Goal: Check status: Check status

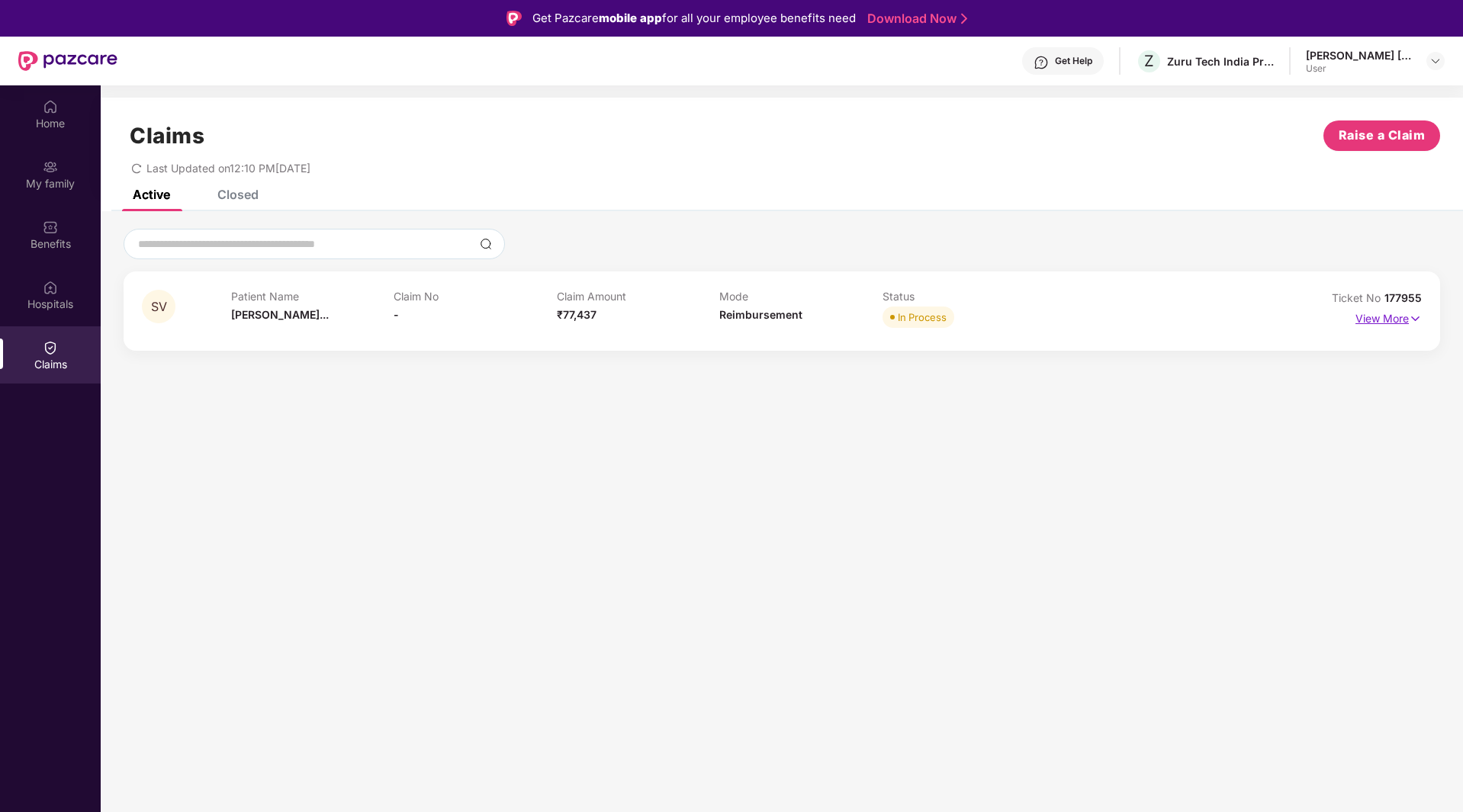
click at [1361, 310] on p "View More" at bounding box center [1388, 317] width 67 height 21
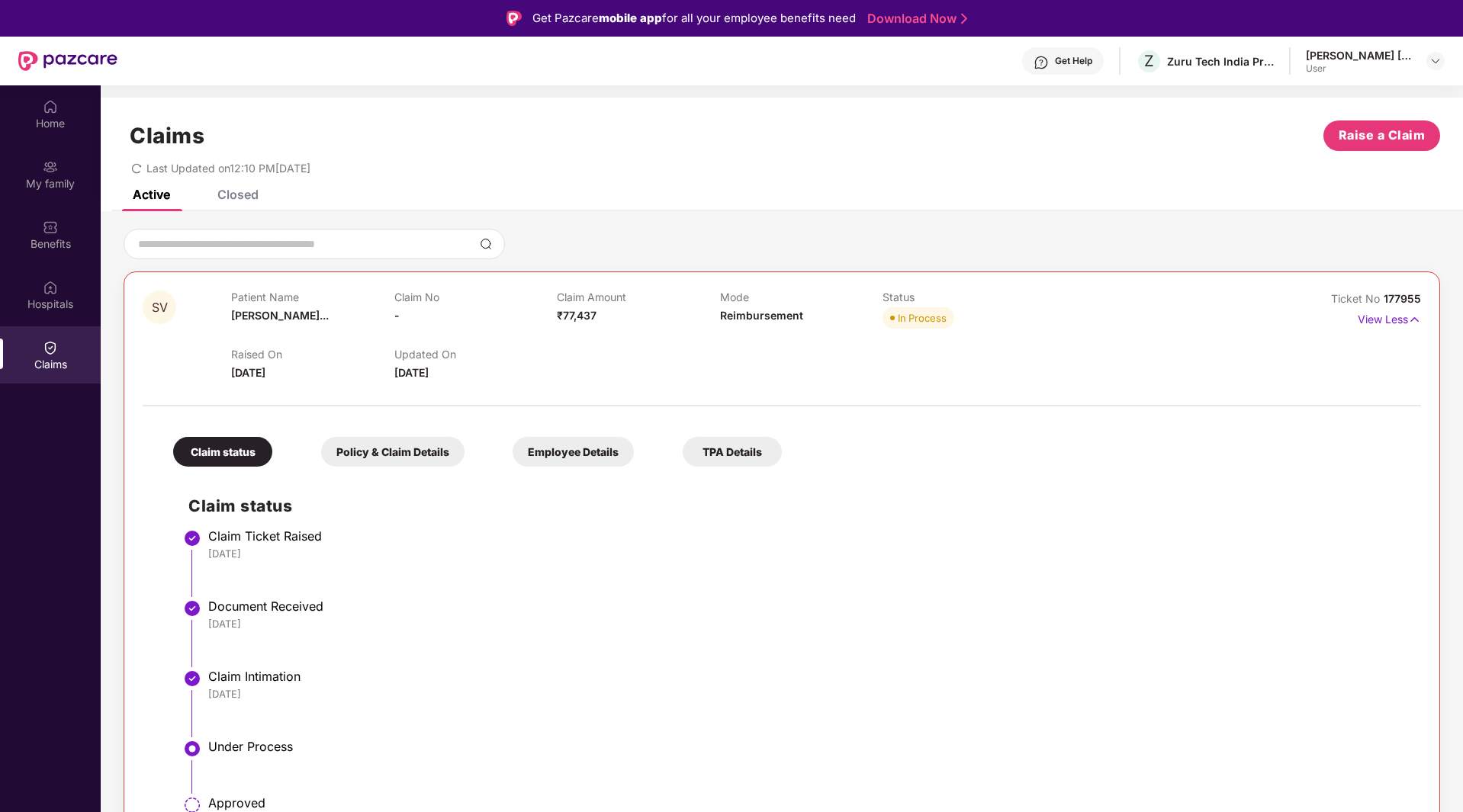
scroll to position [44, 0]
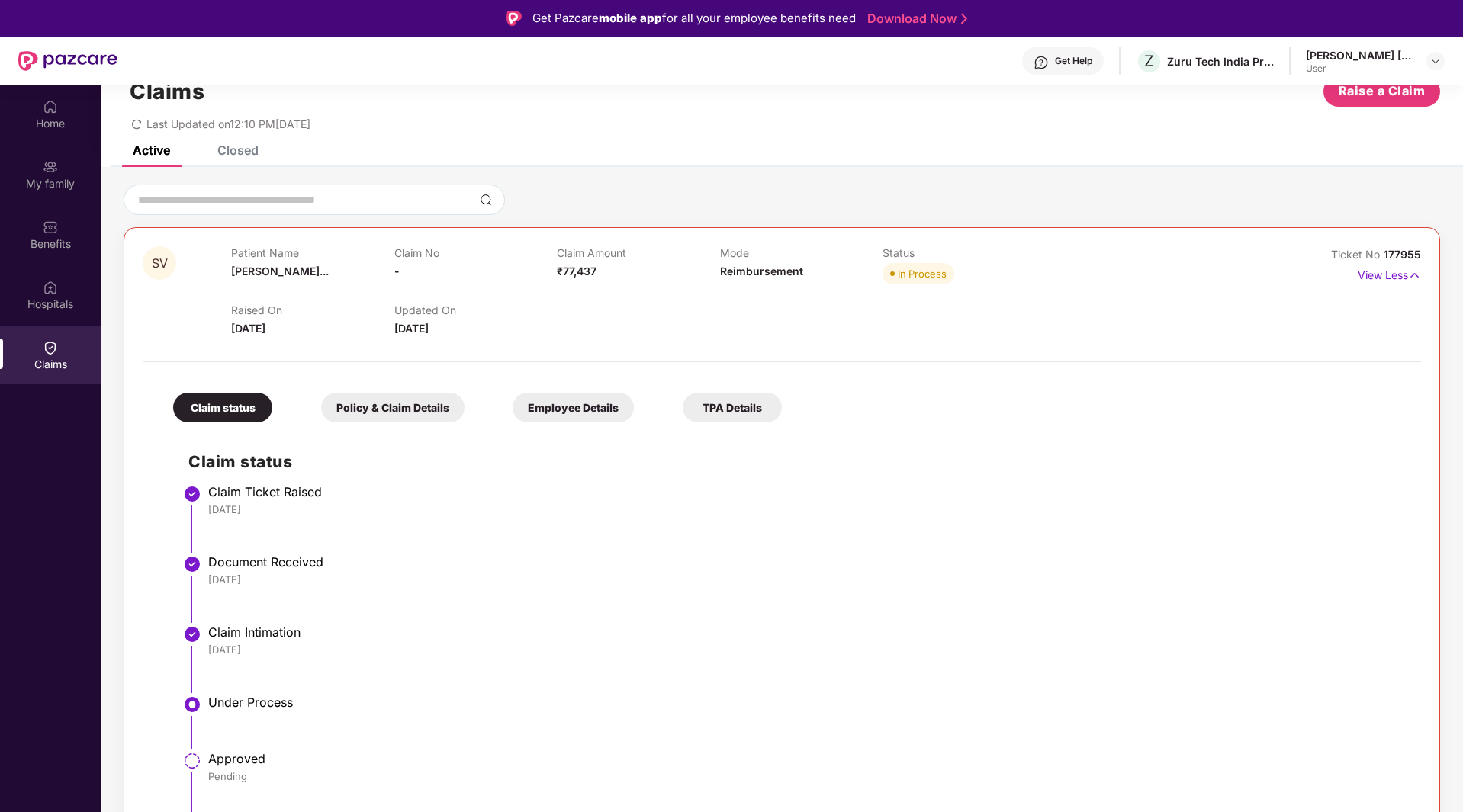
click at [236, 763] on div "Approved" at bounding box center [807, 758] width 1198 height 15
click at [387, 732] on li "Under Process" at bounding box center [797, 729] width 1218 height 56
click at [380, 403] on div "Policy & Claim Details" at bounding box center [393, 407] width 143 height 30
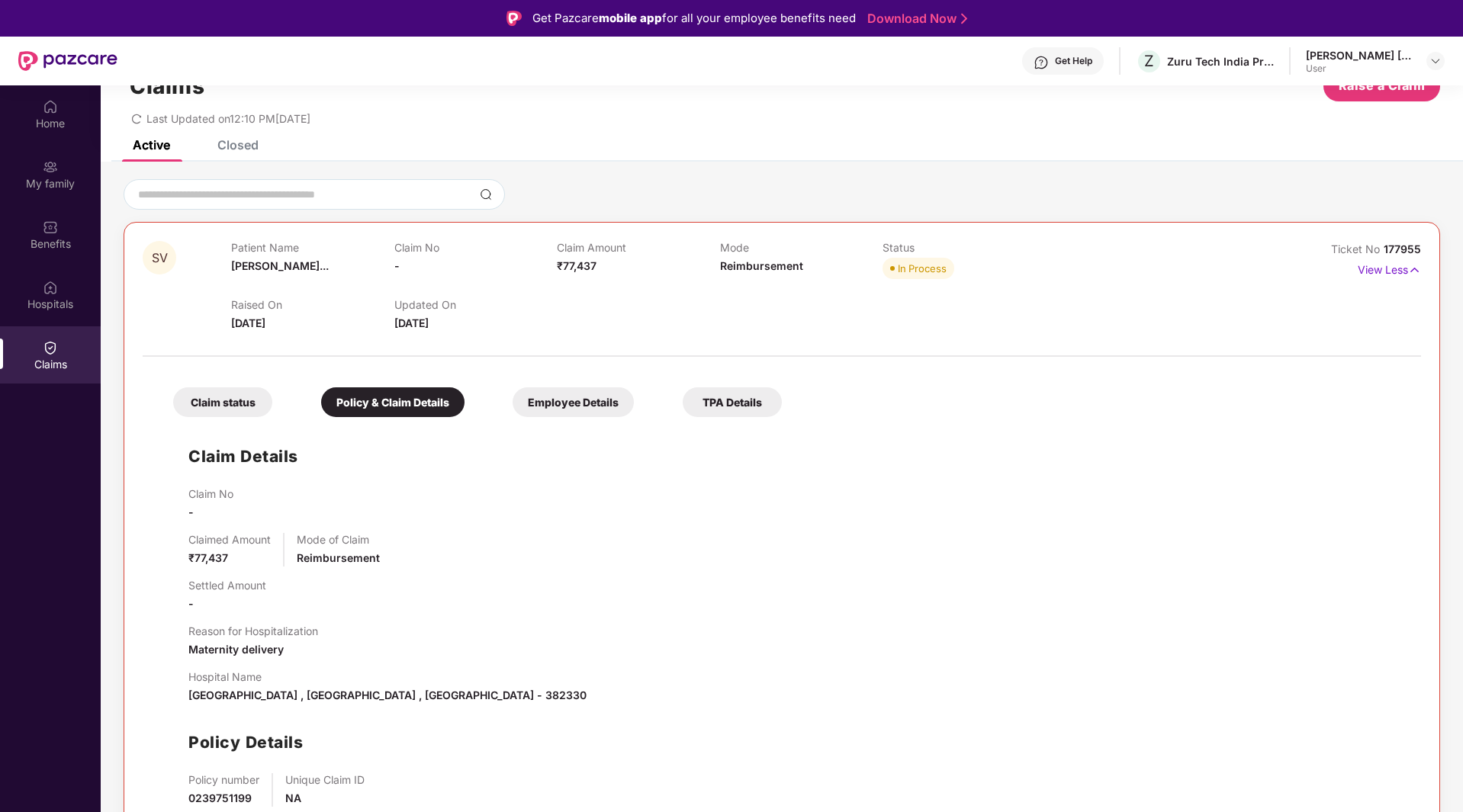
scroll to position [51, 0]
click at [595, 402] on div "Employee Details" at bounding box center [572, 401] width 121 height 30
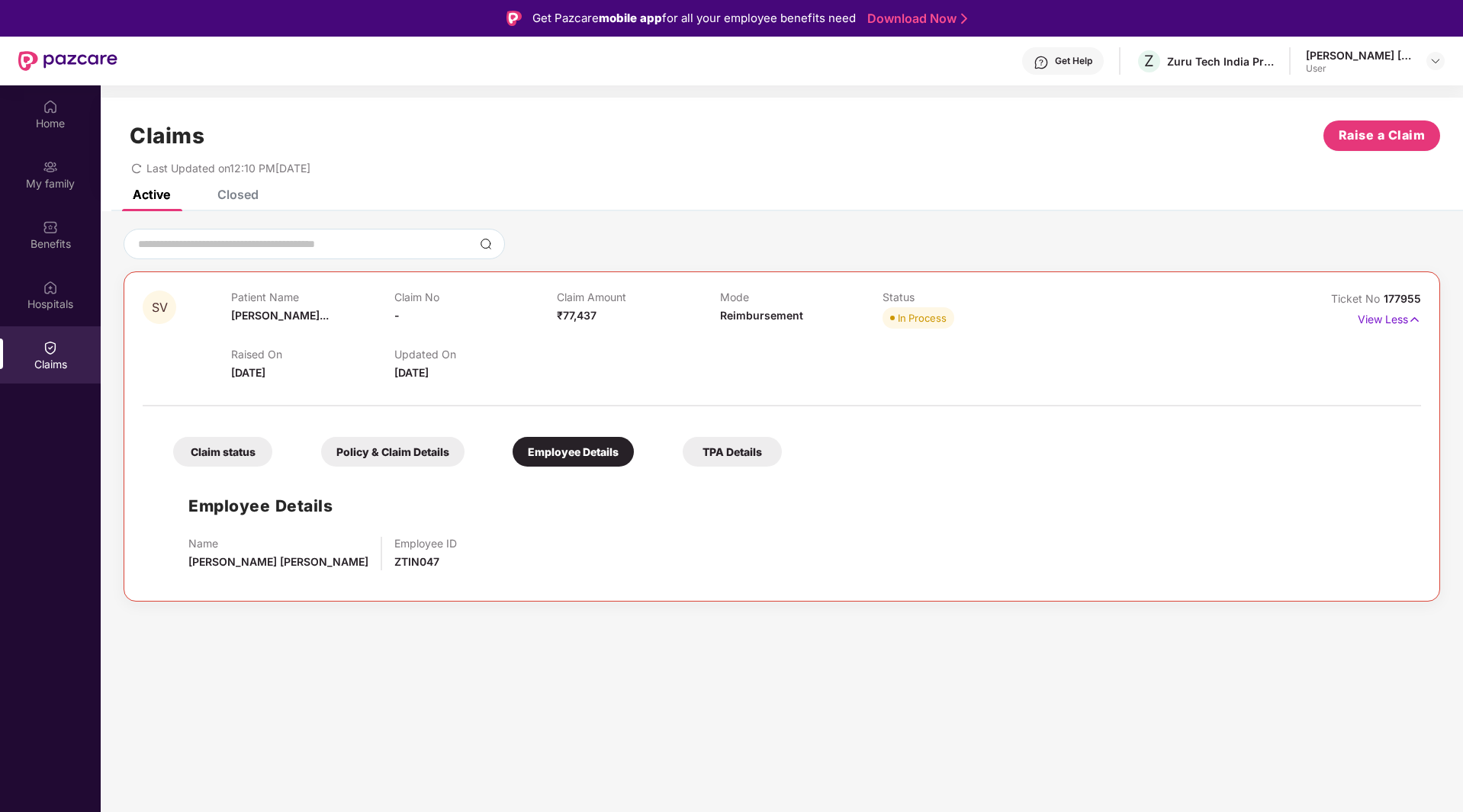
scroll to position [0, 0]
click at [746, 441] on div "TPA Details" at bounding box center [733, 451] width 99 height 30
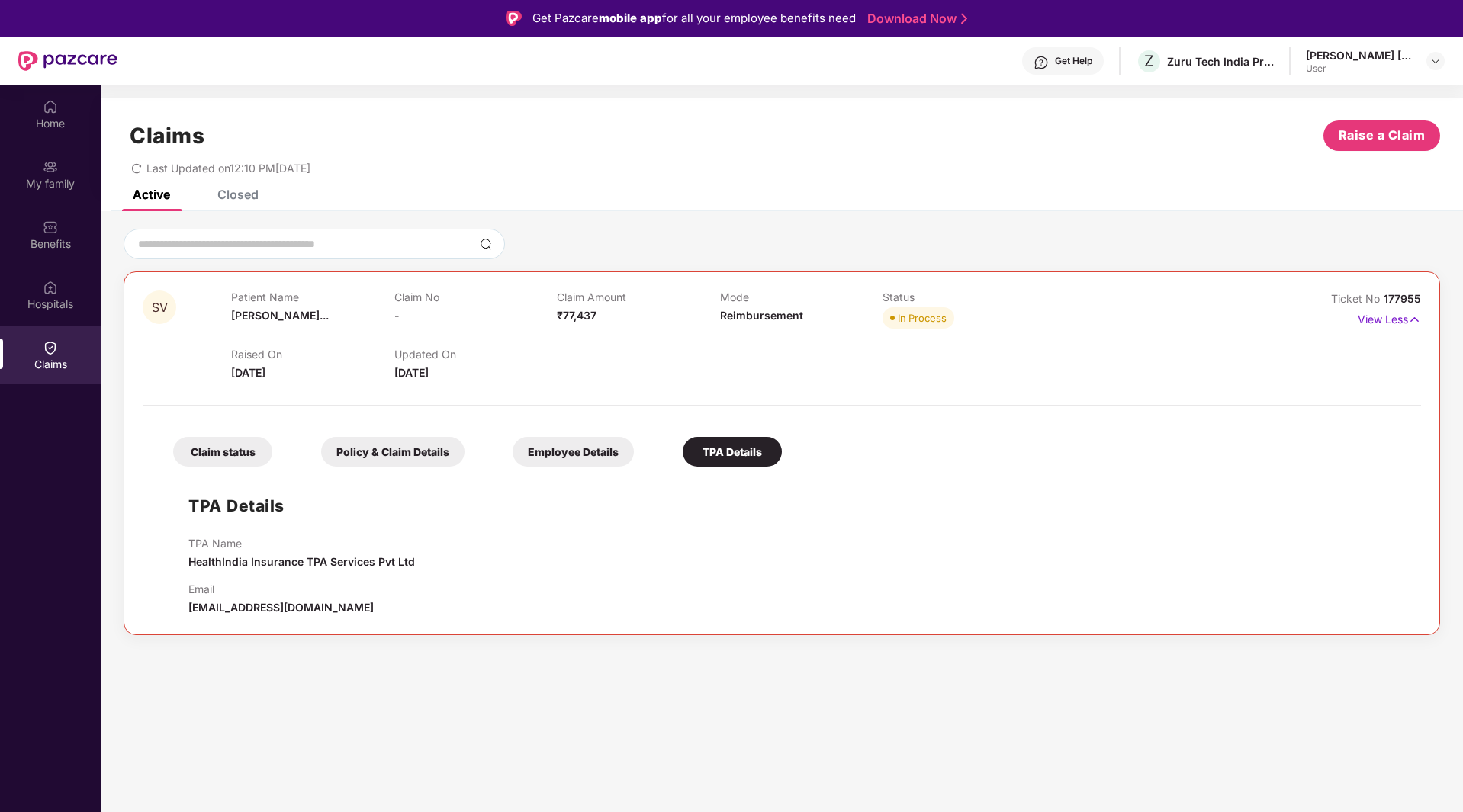
click at [590, 459] on div "Employee Details" at bounding box center [572, 451] width 121 height 30
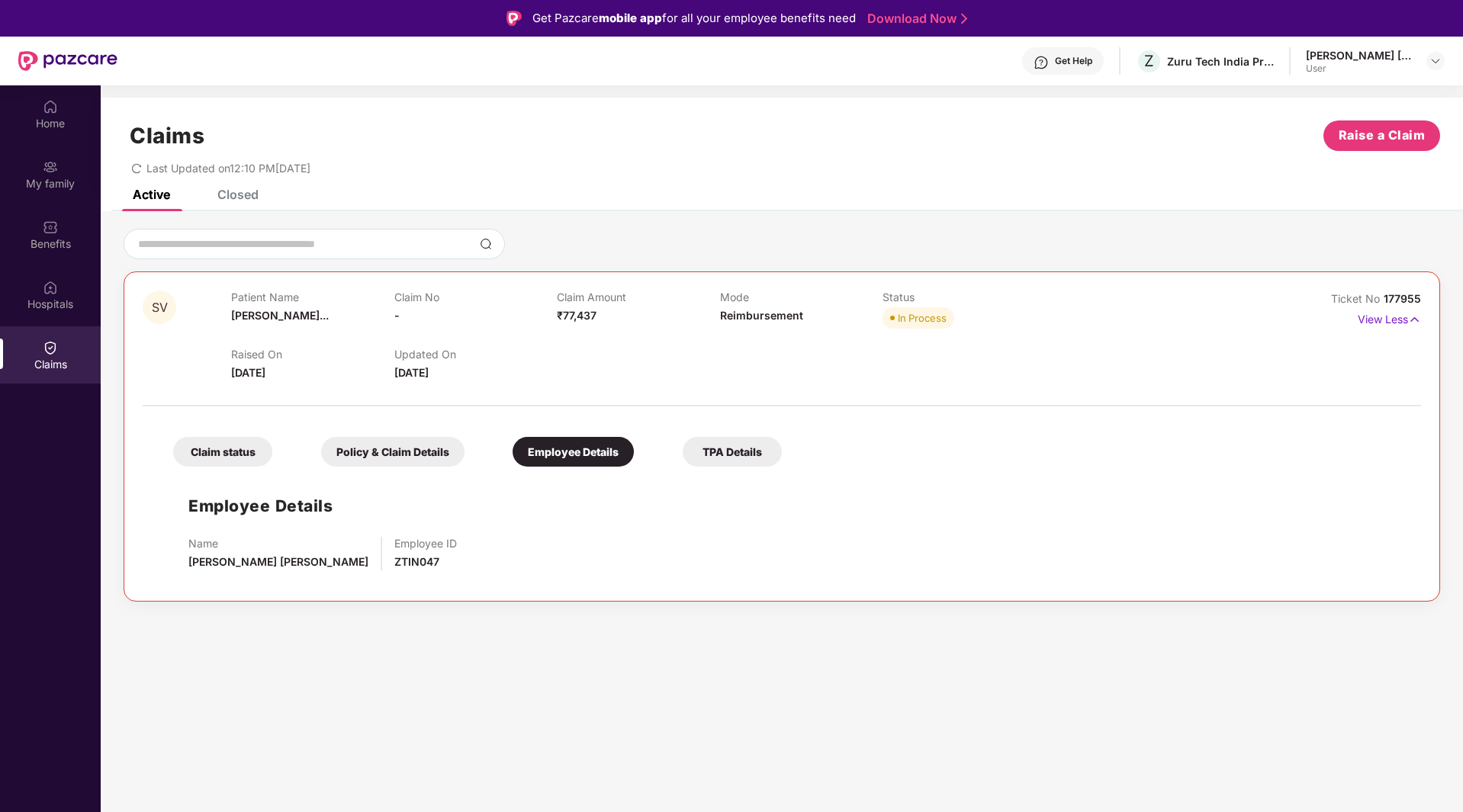
click at [716, 443] on div "TPA Details" at bounding box center [733, 451] width 99 height 30
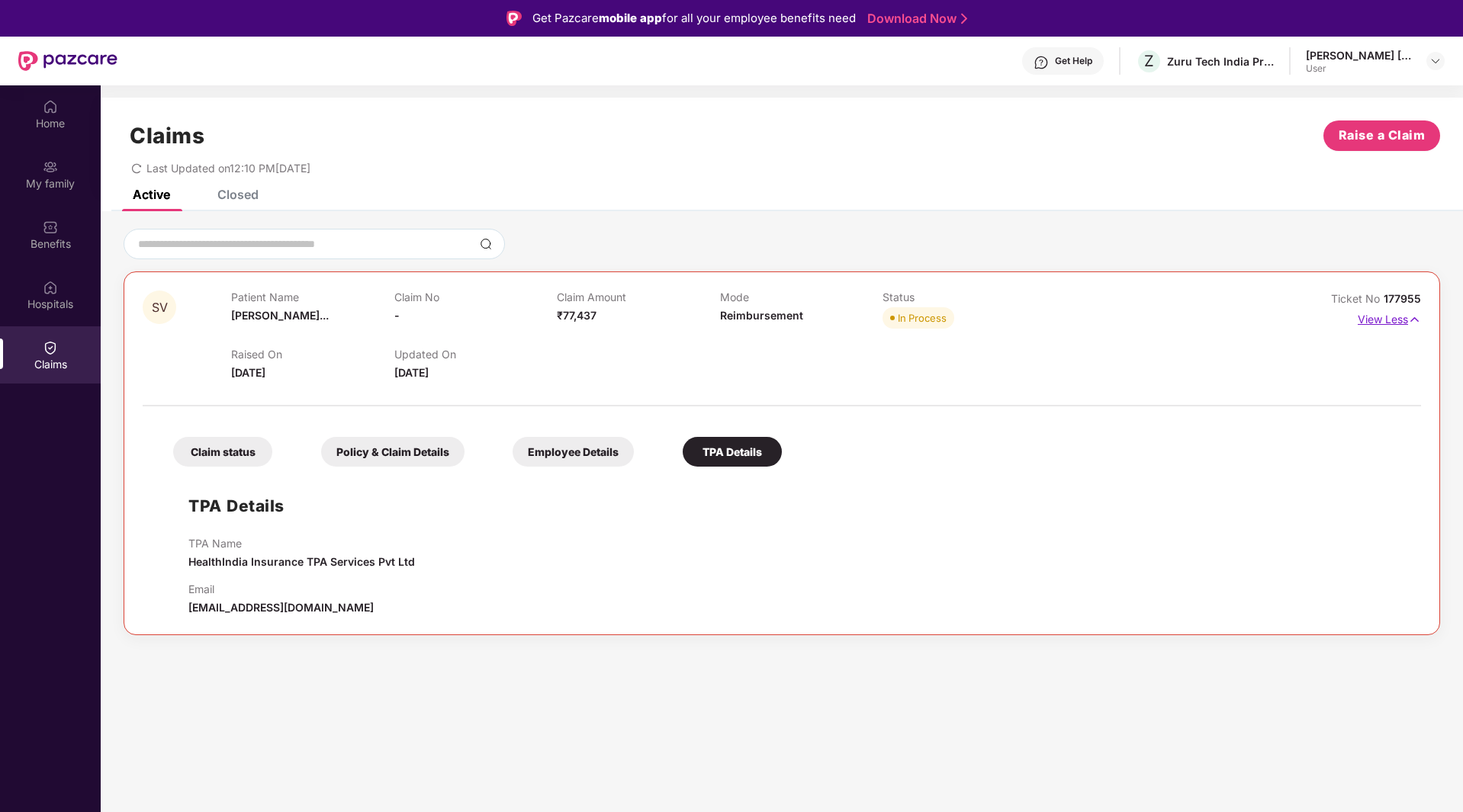
click at [1381, 305] on div "Ticket No 177955" at bounding box center [1376, 299] width 90 height 17
click at [1384, 313] on p "View Less" at bounding box center [1389, 318] width 63 height 21
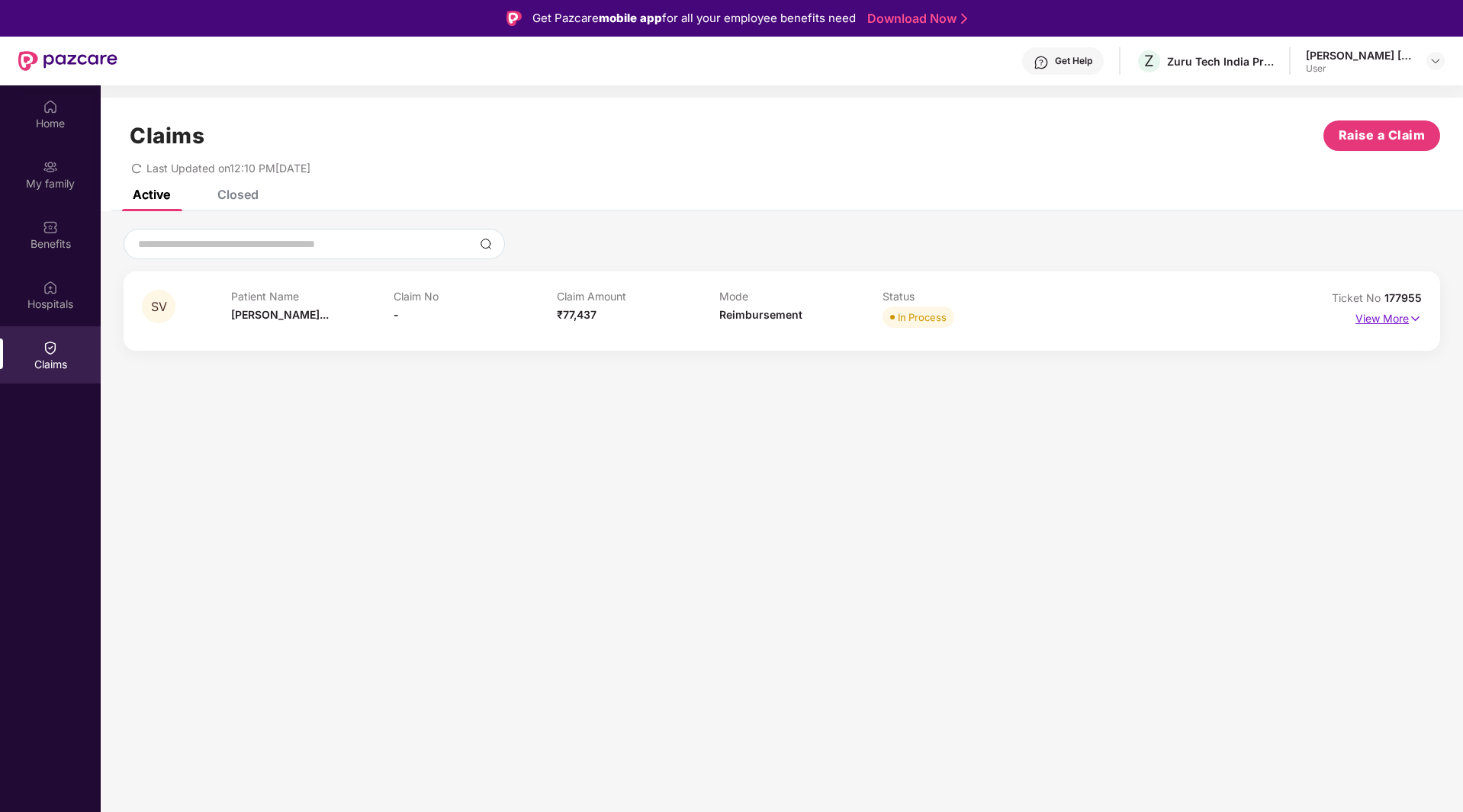
click at [1384, 313] on p "View More" at bounding box center [1388, 317] width 67 height 21
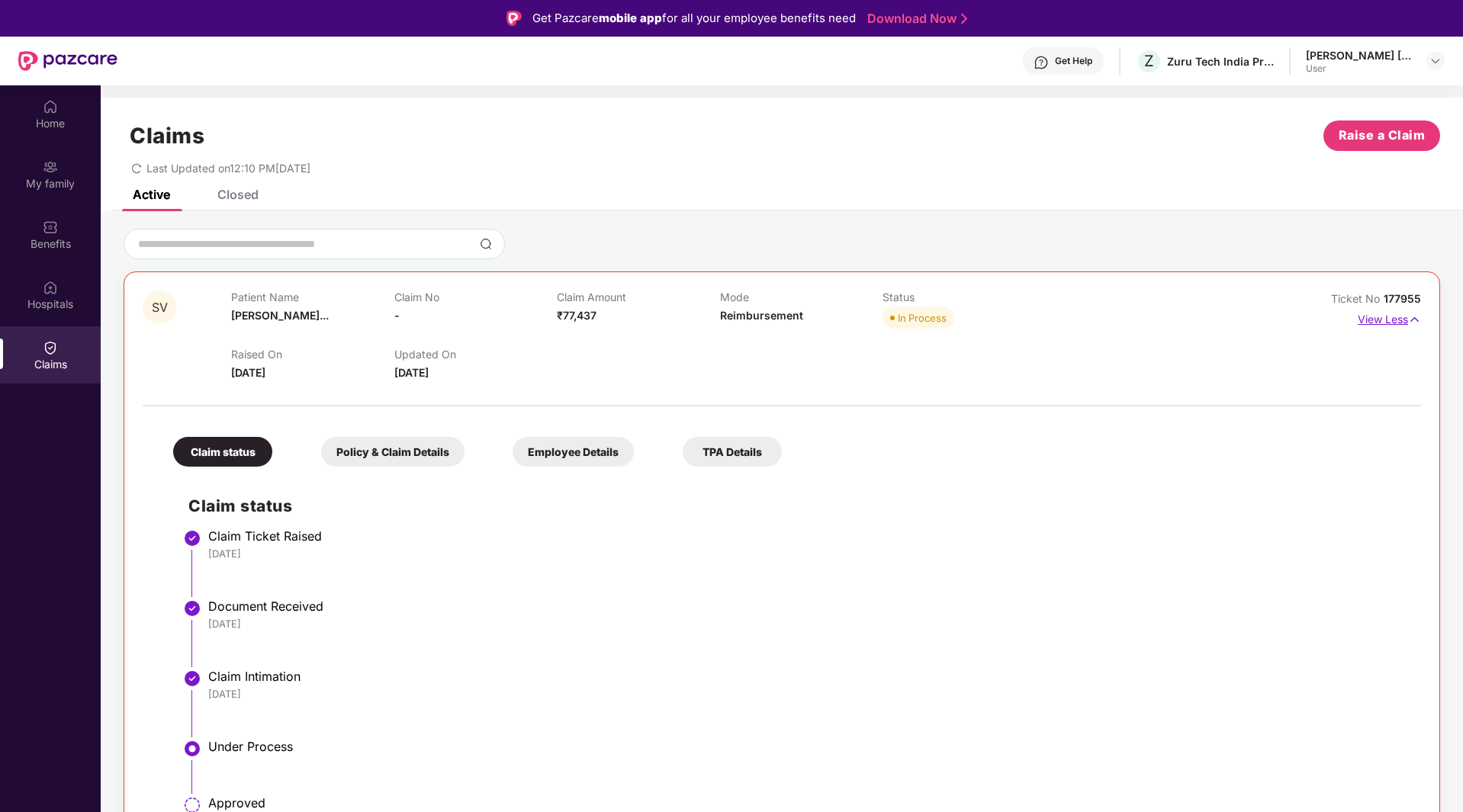
click at [1382, 313] on p "View Less" at bounding box center [1389, 318] width 63 height 21
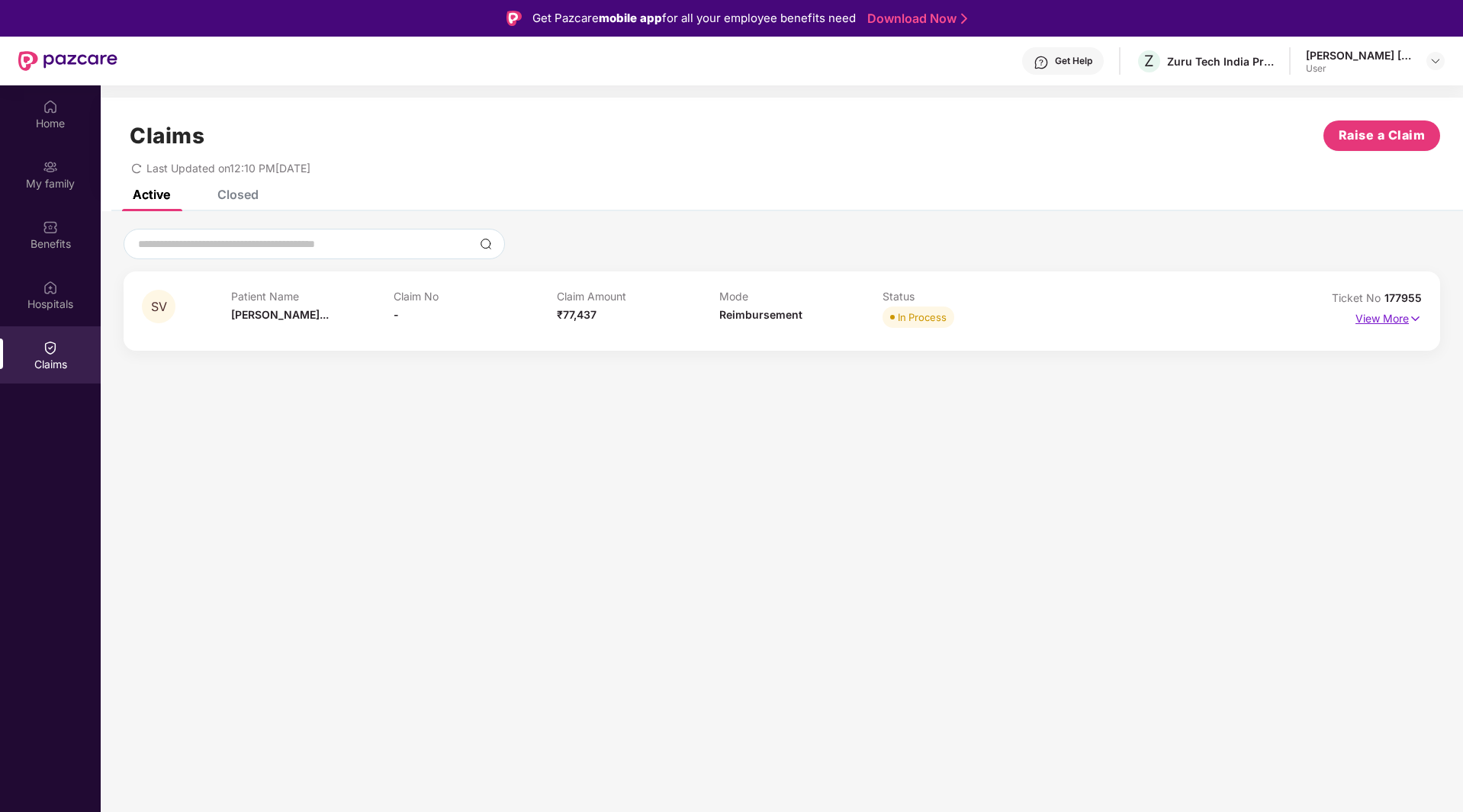
click at [1385, 313] on p "View More" at bounding box center [1388, 317] width 67 height 21
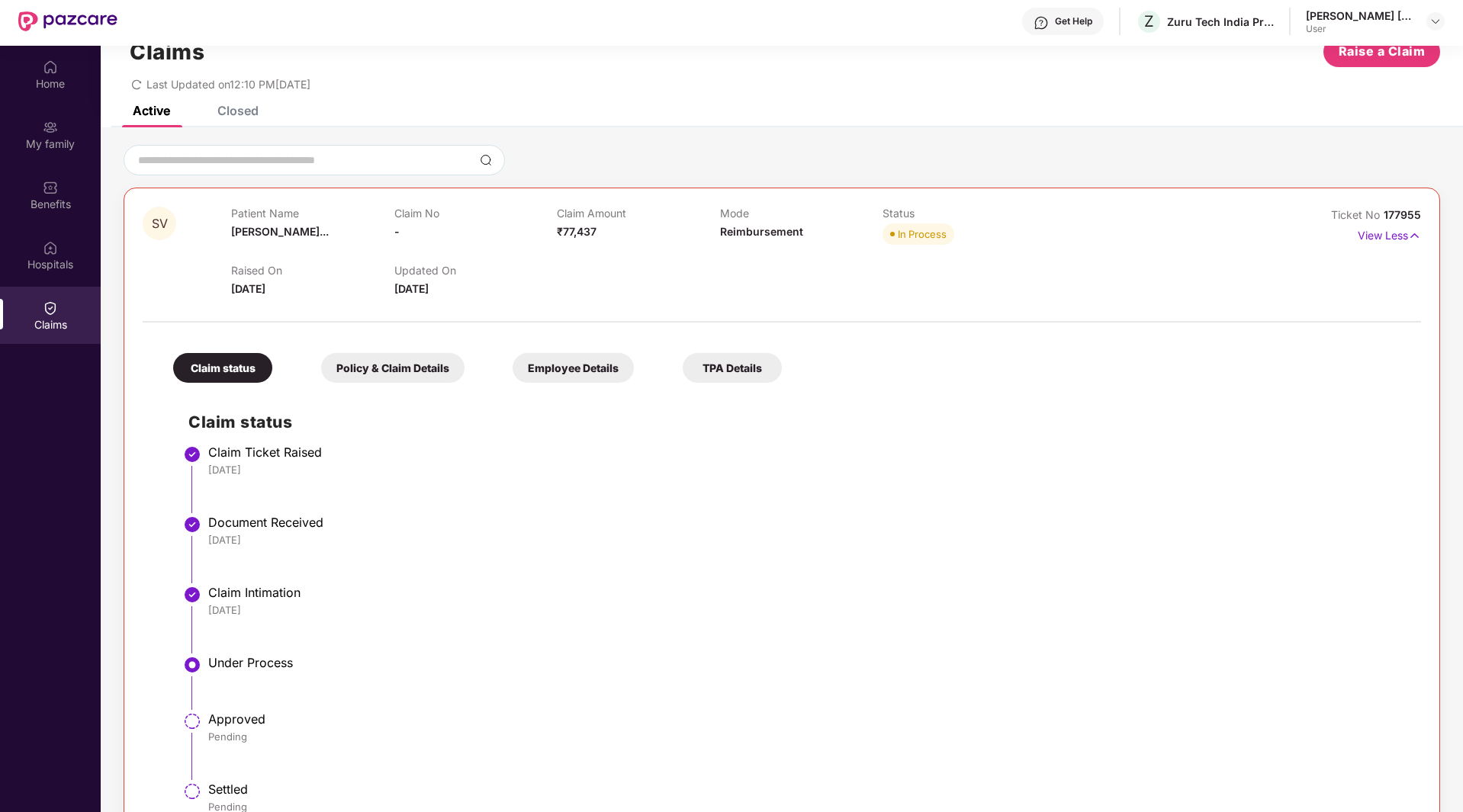
scroll to position [76, 0]
